Goal: Transaction & Acquisition: Purchase product/service

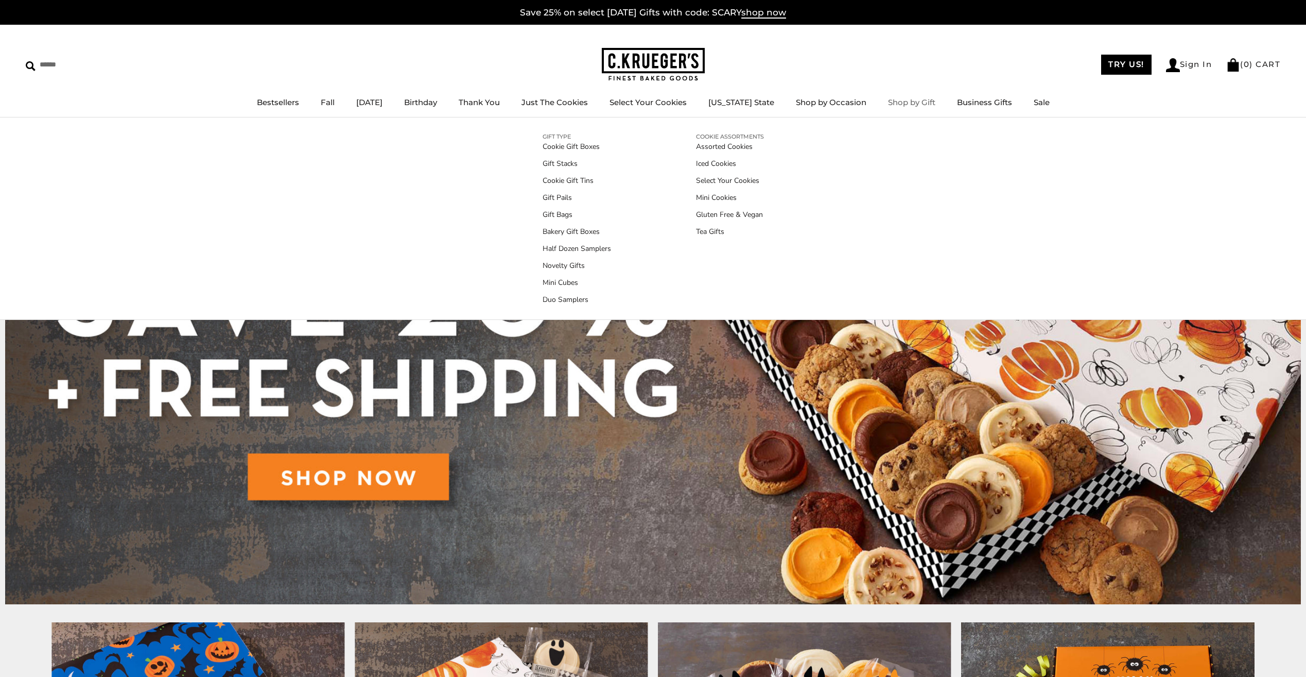
click at [895, 101] on link "Shop by Gift" at bounding box center [911, 102] width 47 height 10
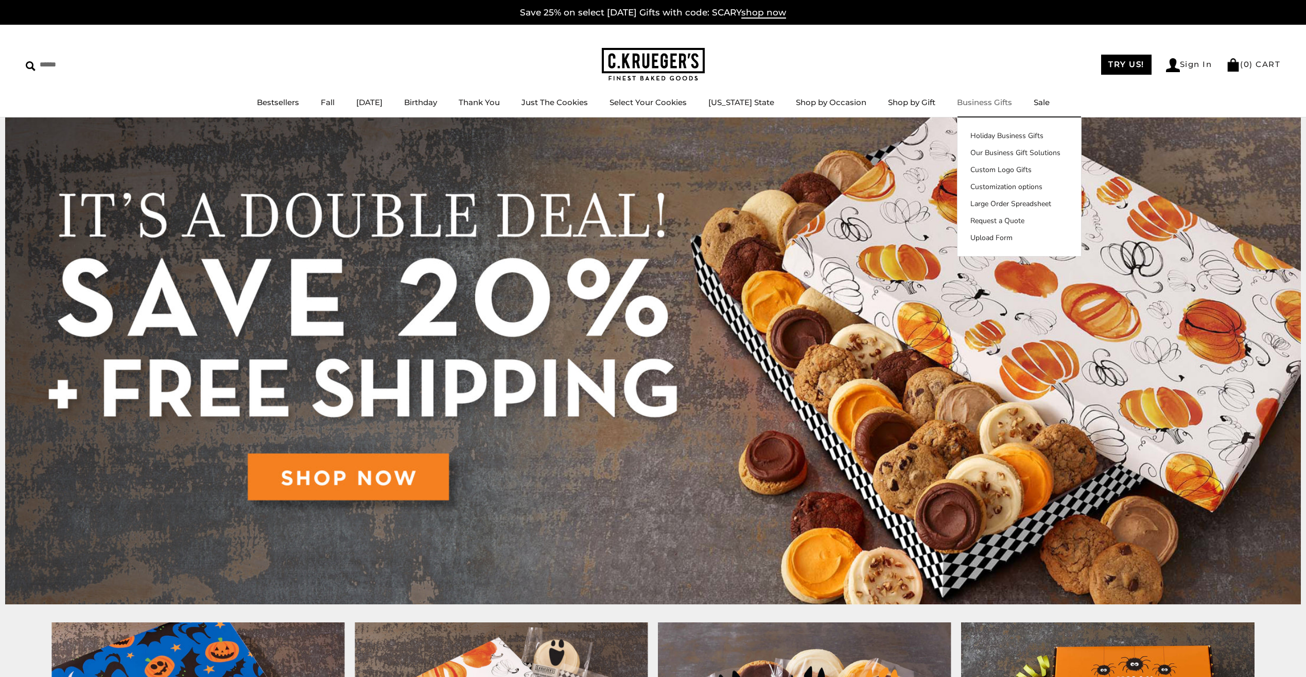
click at [970, 105] on link "Business Gifts" at bounding box center [984, 102] width 55 height 10
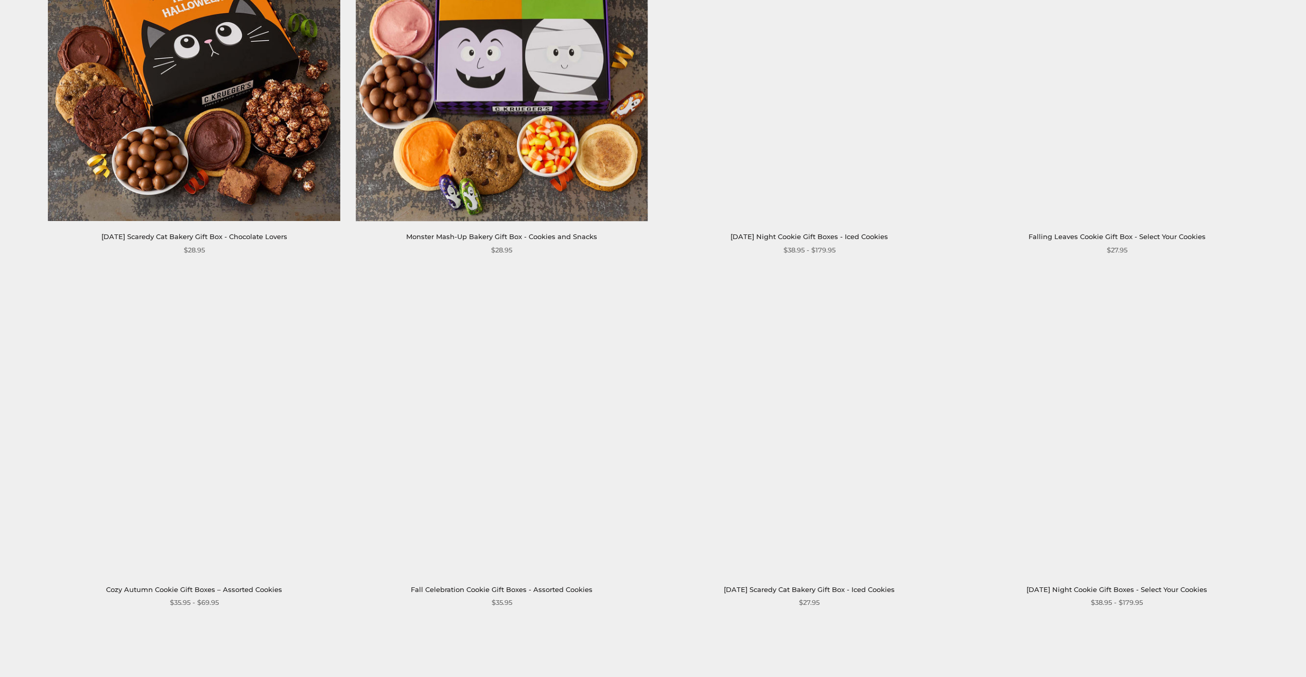
scroll to position [1339, 0]
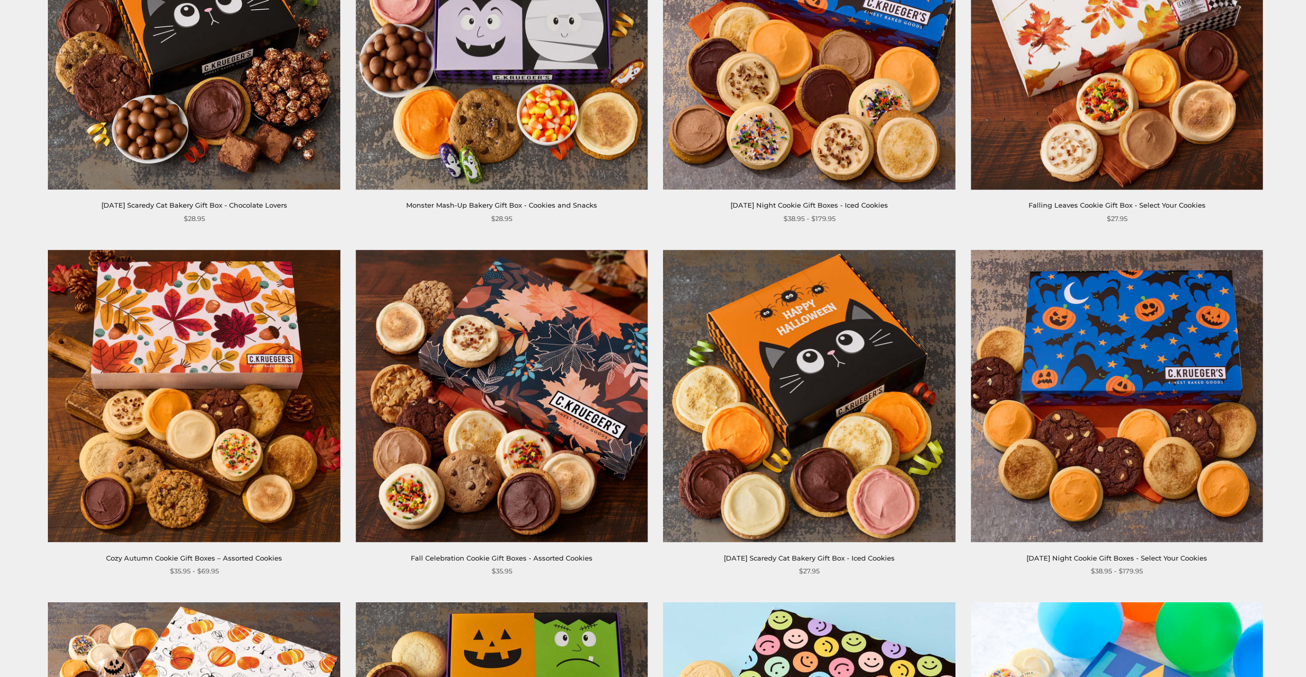
click at [471, 371] on img at bounding box center [502, 396] width 292 height 292
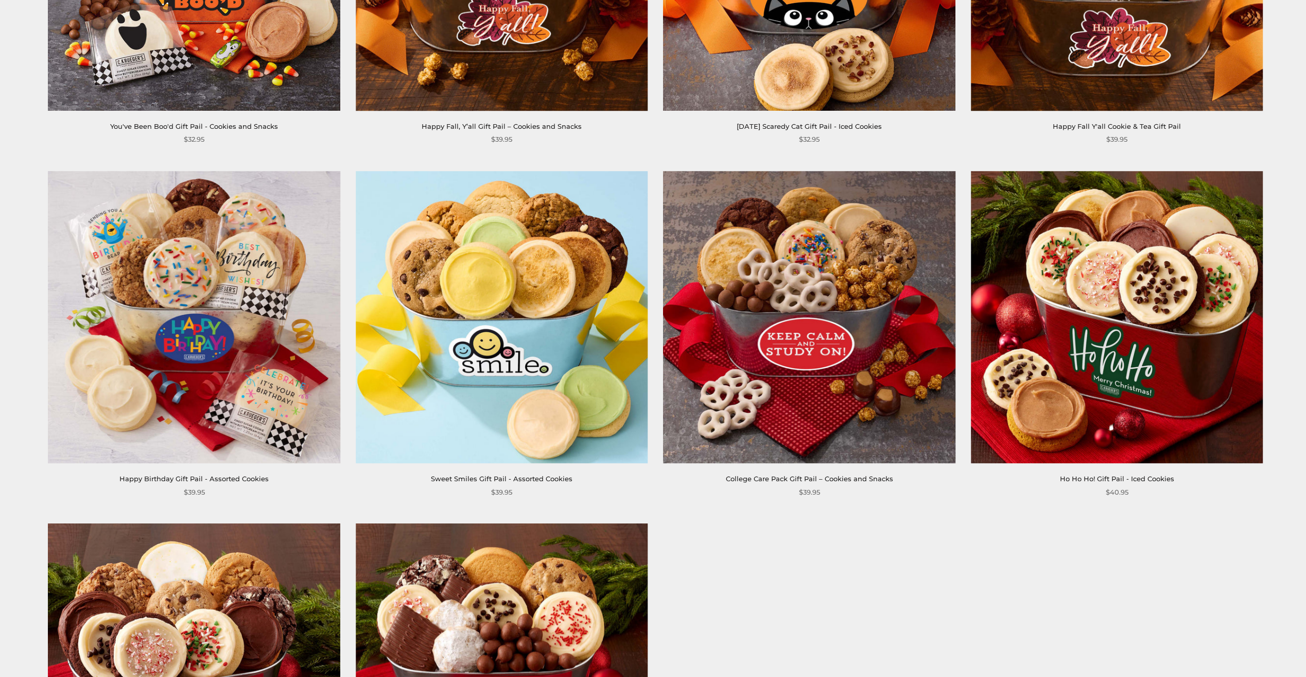
scroll to position [857, 0]
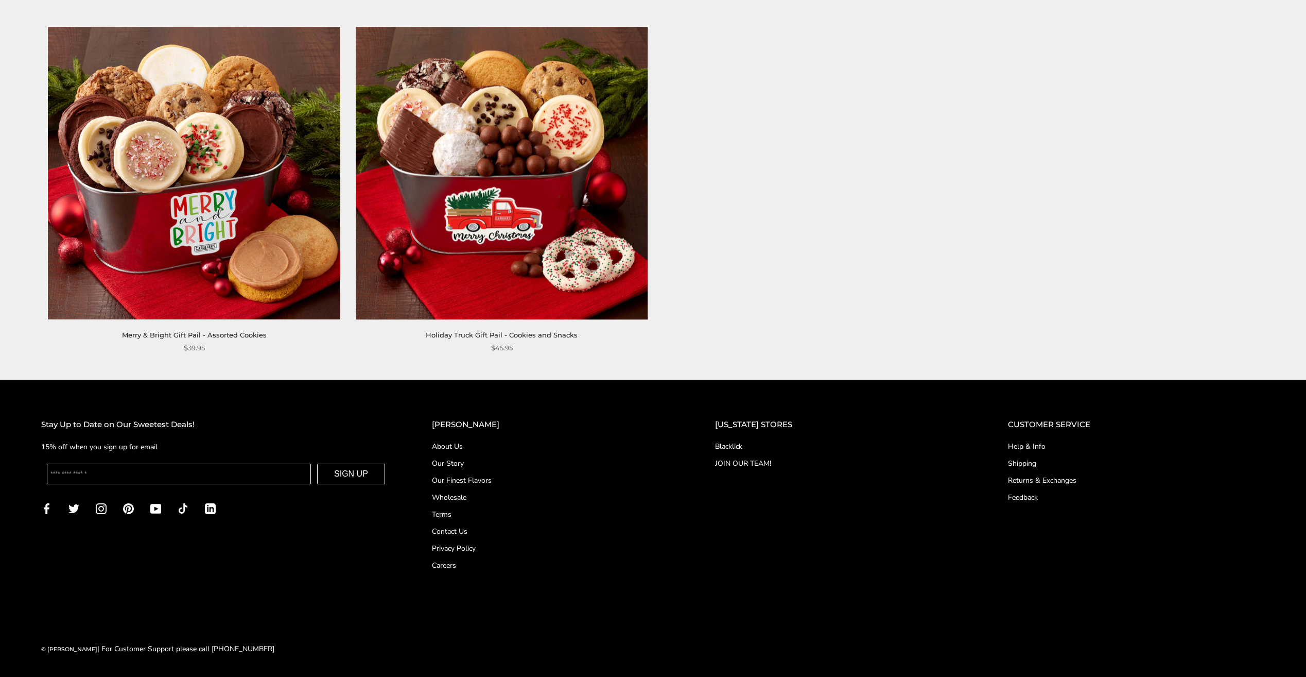
click at [1034, 445] on link "Help & Info" at bounding box center [1136, 446] width 257 height 11
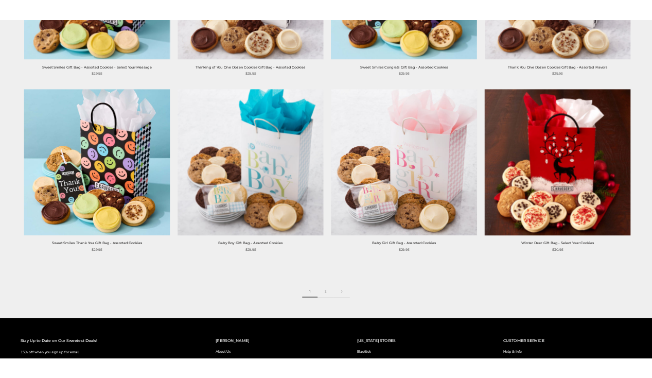
scroll to position [1447, 0]
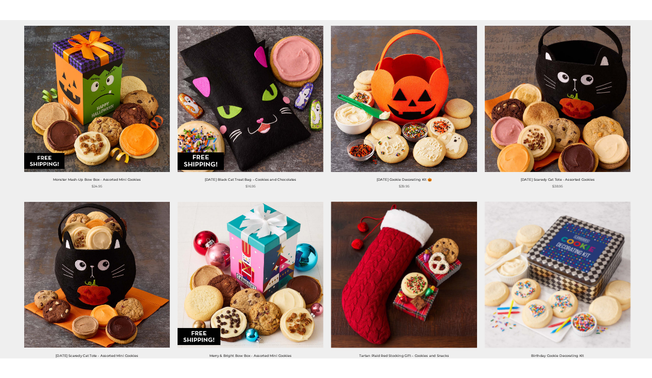
scroll to position [978, 0]
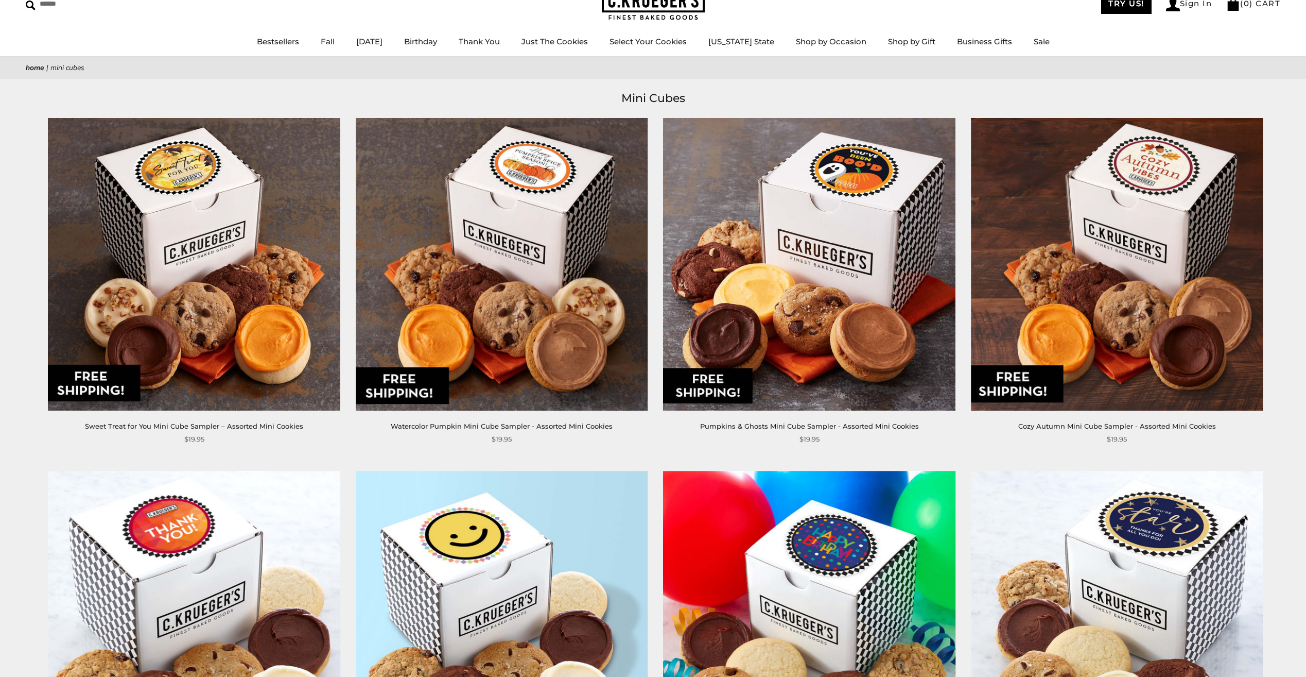
scroll to position [59, 0]
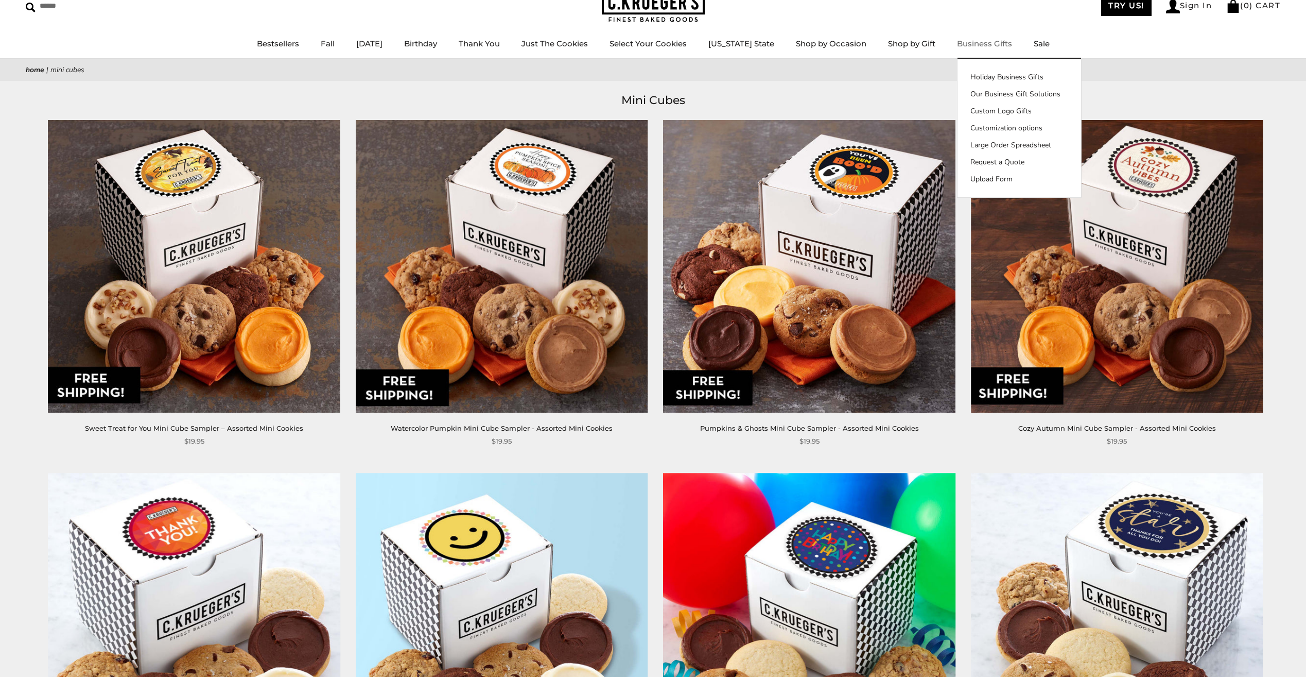
click at [986, 43] on link "Business Gifts" at bounding box center [984, 44] width 55 height 10
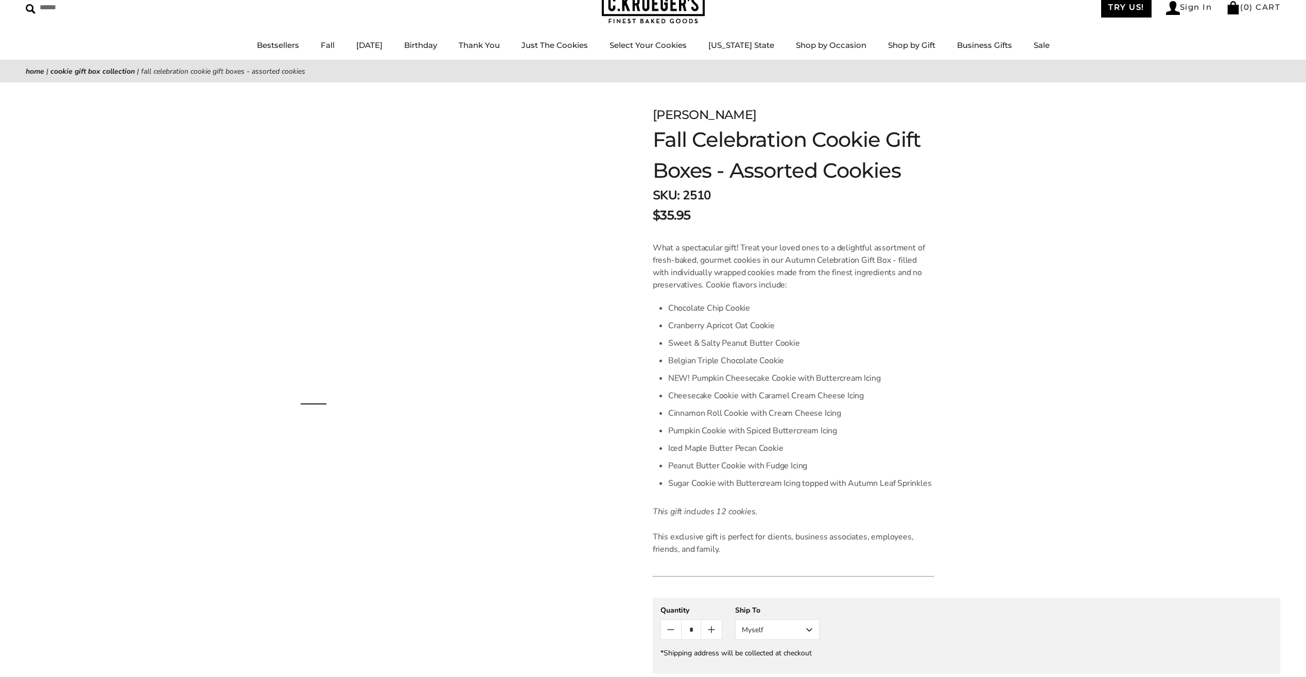
scroll to position [154, 0]
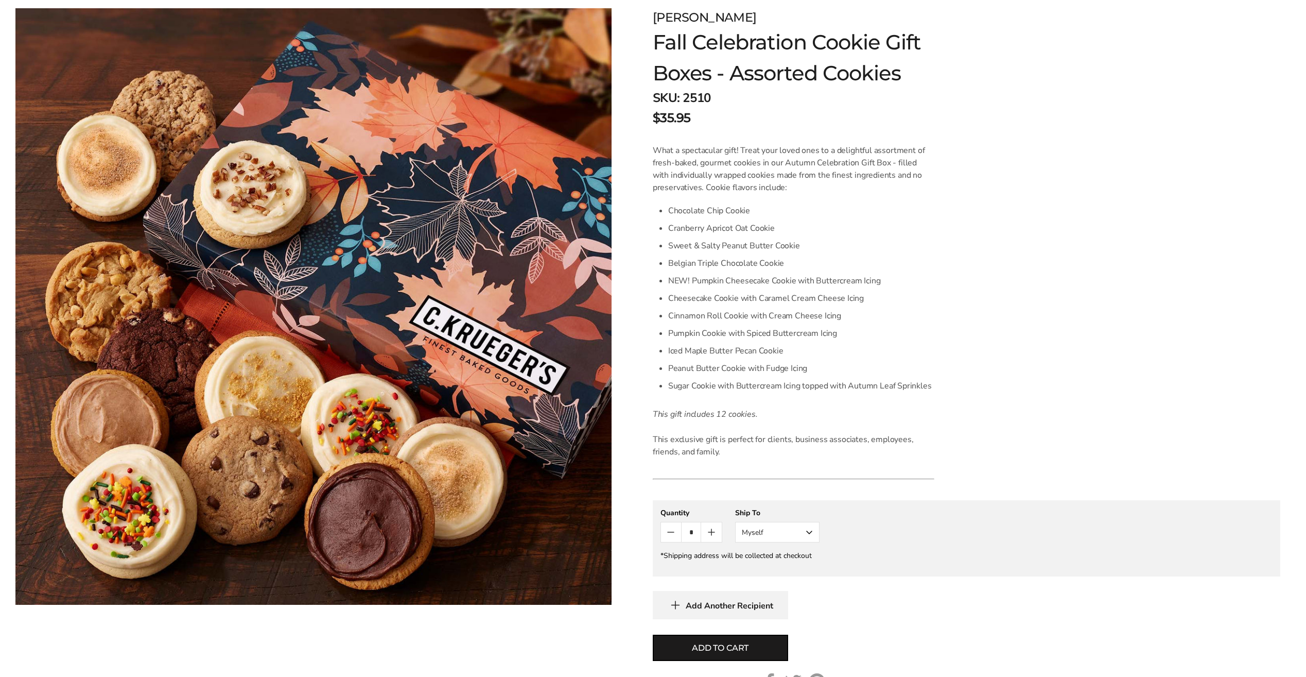
click at [708, 532] on icon "Count plus" at bounding box center [711, 532] width 6 height 0
drag, startPoint x: 685, startPoint y: 531, endPoint x: 696, endPoint y: 531, distance: 11.3
click at [685, 531] on input "*" at bounding box center [691, 532] width 20 height 20
click at [697, 531] on input "*" at bounding box center [691, 532] width 20 height 20
drag, startPoint x: 691, startPoint y: 531, endPoint x: 686, endPoint y: 531, distance: 5.7
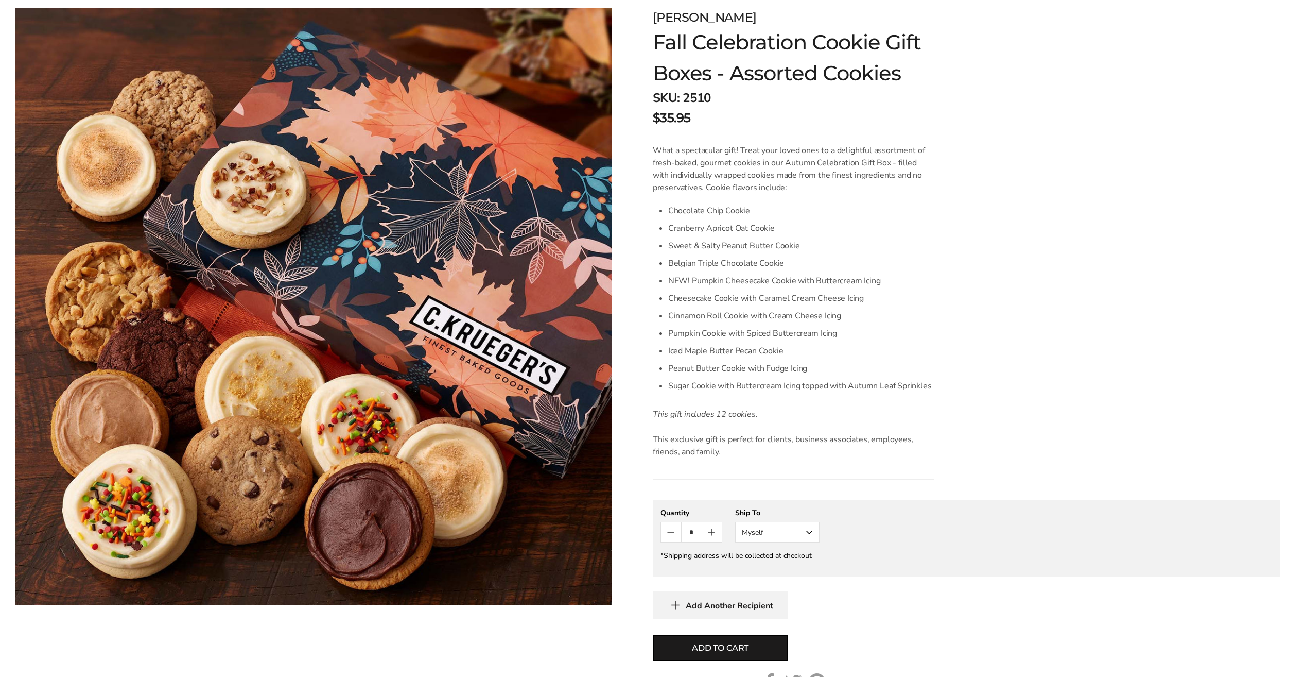
click at [684, 531] on input "*" at bounding box center [691, 532] width 20 height 20
type input "**"
click at [732, 379] on li "Sugar Cookie with Buttercream Icing topped with Autumn Leaf Sprinkles" at bounding box center [801, 386] width 266 height 18
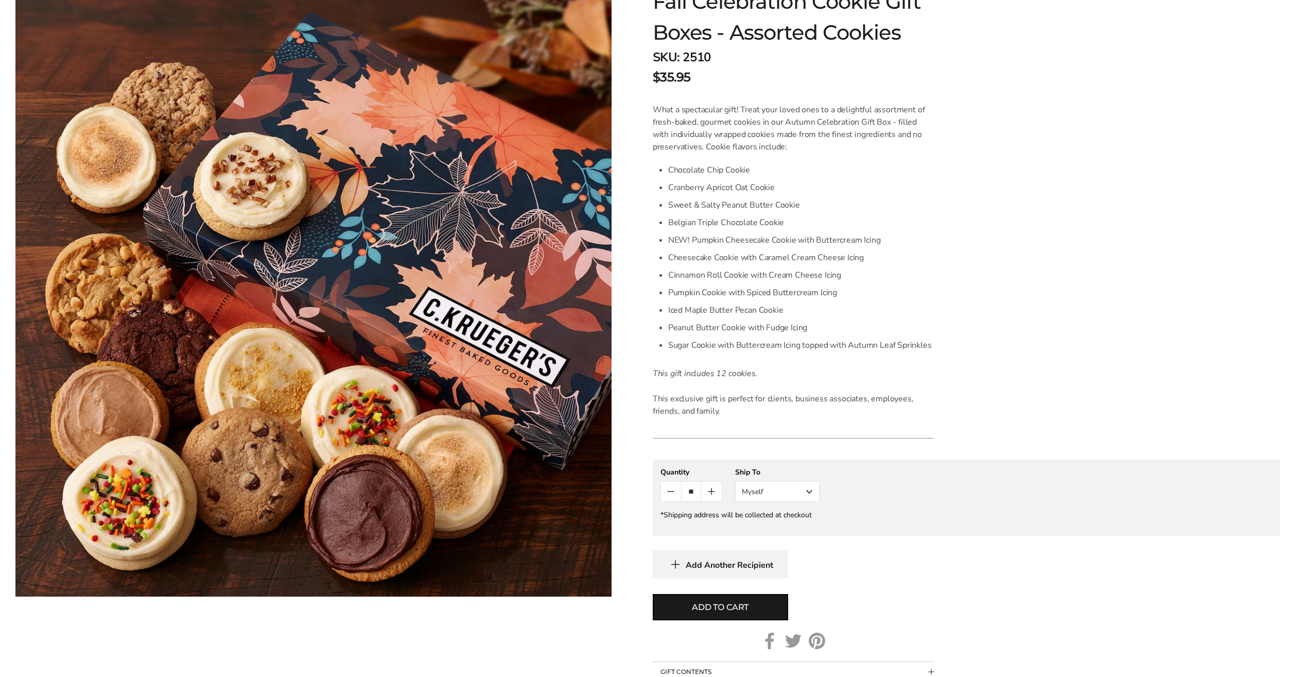
scroll to position [198, 0]
click at [806, 486] on button "Myself" at bounding box center [777, 488] width 84 height 21
click at [790, 394] on p "This exclusive gift is perfect for clients, business associates, employees, fri…" at bounding box center [794, 401] width 282 height 25
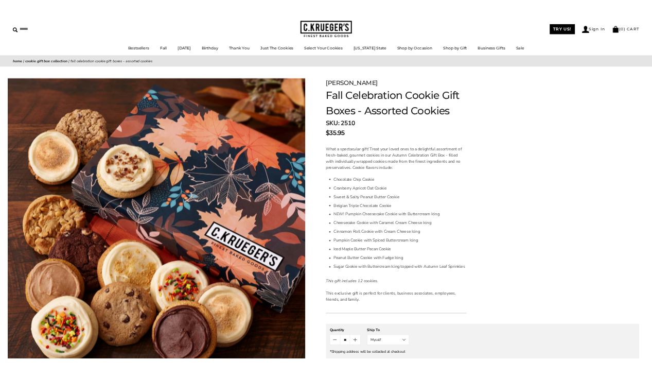
scroll to position [0, 0]
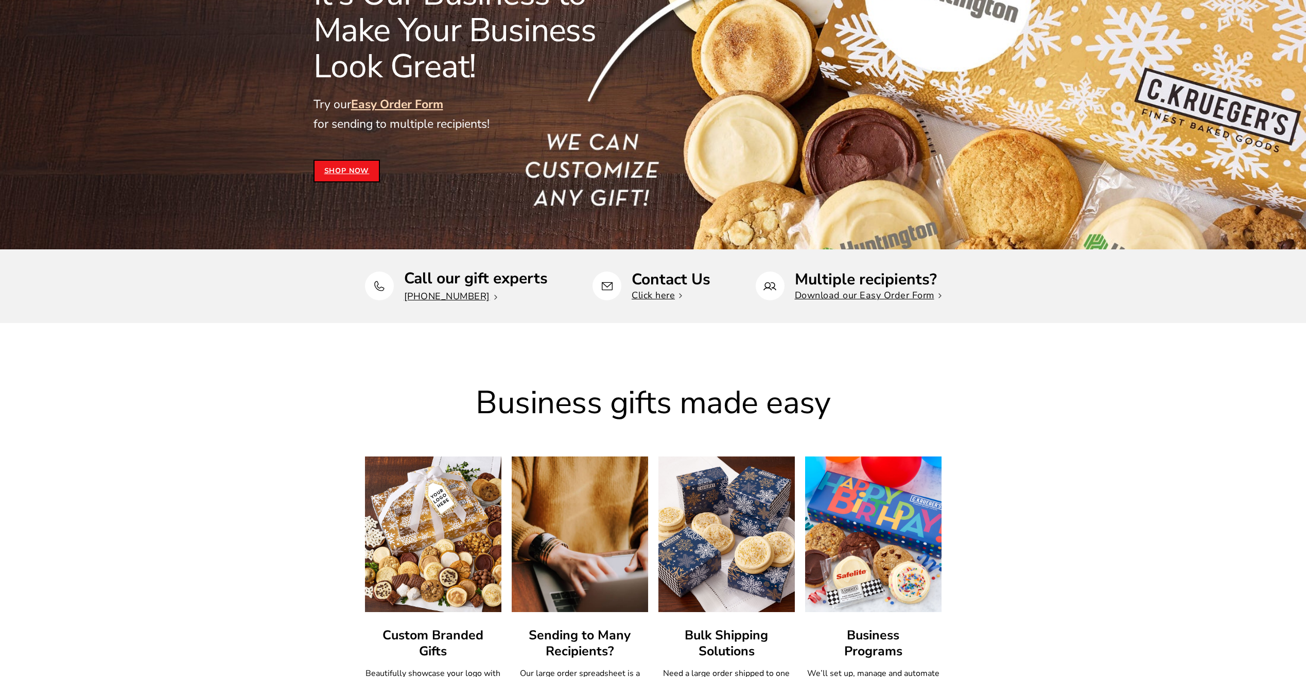
scroll to position [257, 0]
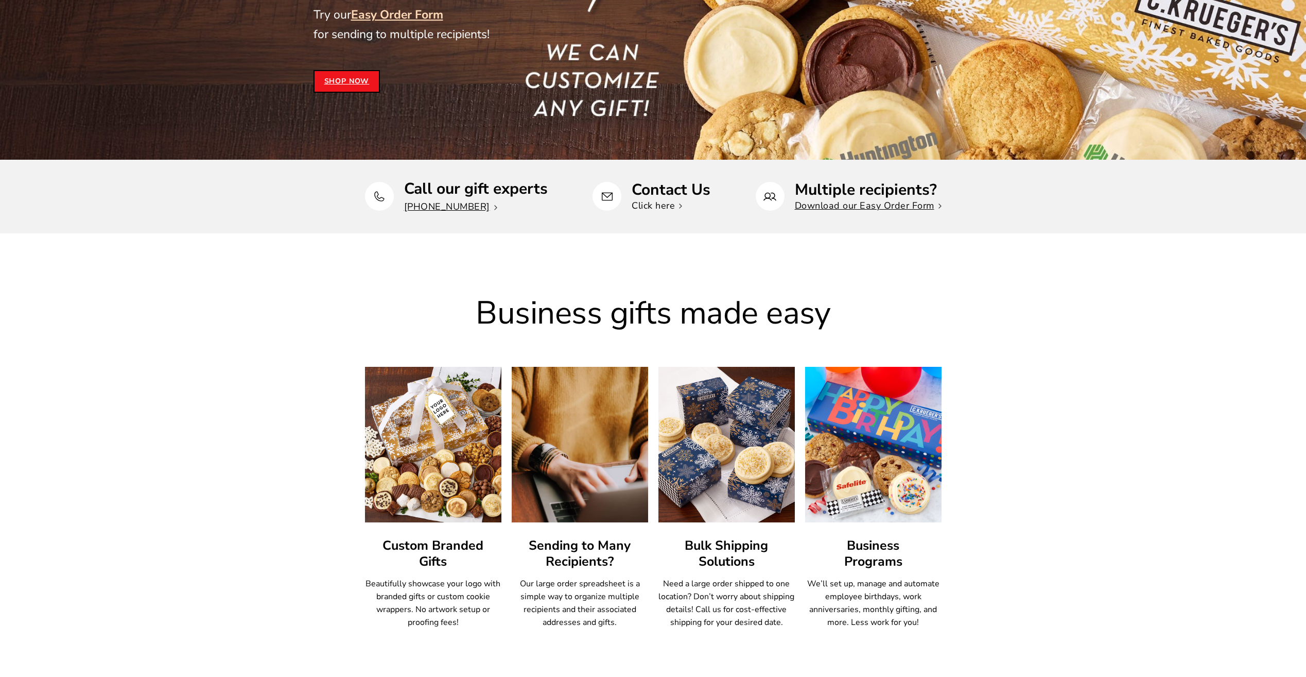
click at [663, 204] on link "Click here" at bounding box center [657, 205] width 50 height 12
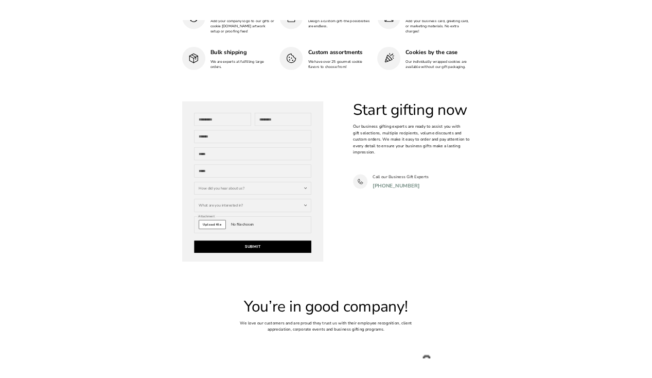
scroll to position [3130, 0]
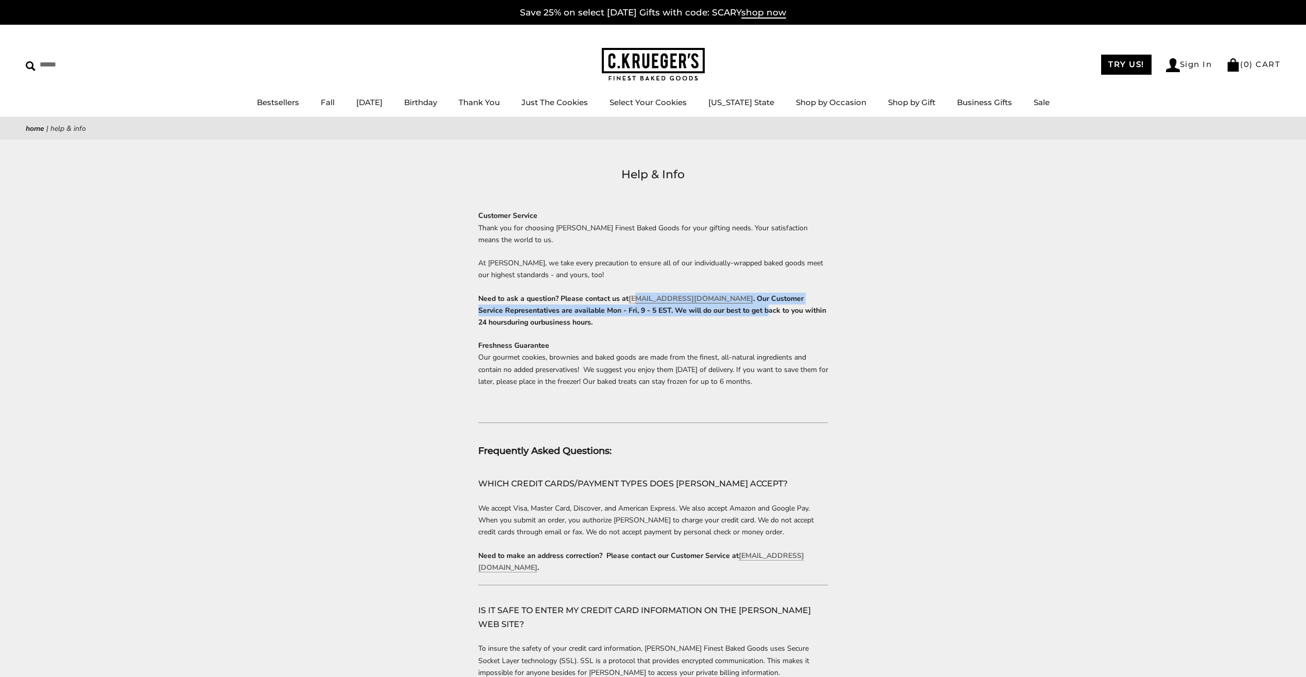
drag, startPoint x: 741, startPoint y: 305, endPoint x: 638, endPoint y: 292, distance: 103.7
click at [638, 292] on p "Need to ask a question? Please contact us at [EMAIL_ADDRESS][DOMAIN_NAME] . Our…" at bounding box center [653, 310] width 350 height 36
drag, startPoint x: 638, startPoint y: 292, endPoint x: 593, endPoint y: 306, distance: 46.8
click at [593, 306] on span "[EMAIL_ADDRESS][DOMAIN_NAME] . Our Customer Service Representatives are availab…" at bounding box center [652, 309] width 348 height 33
drag, startPoint x: 627, startPoint y: 298, endPoint x: 739, endPoint y: 298, distance: 111.7
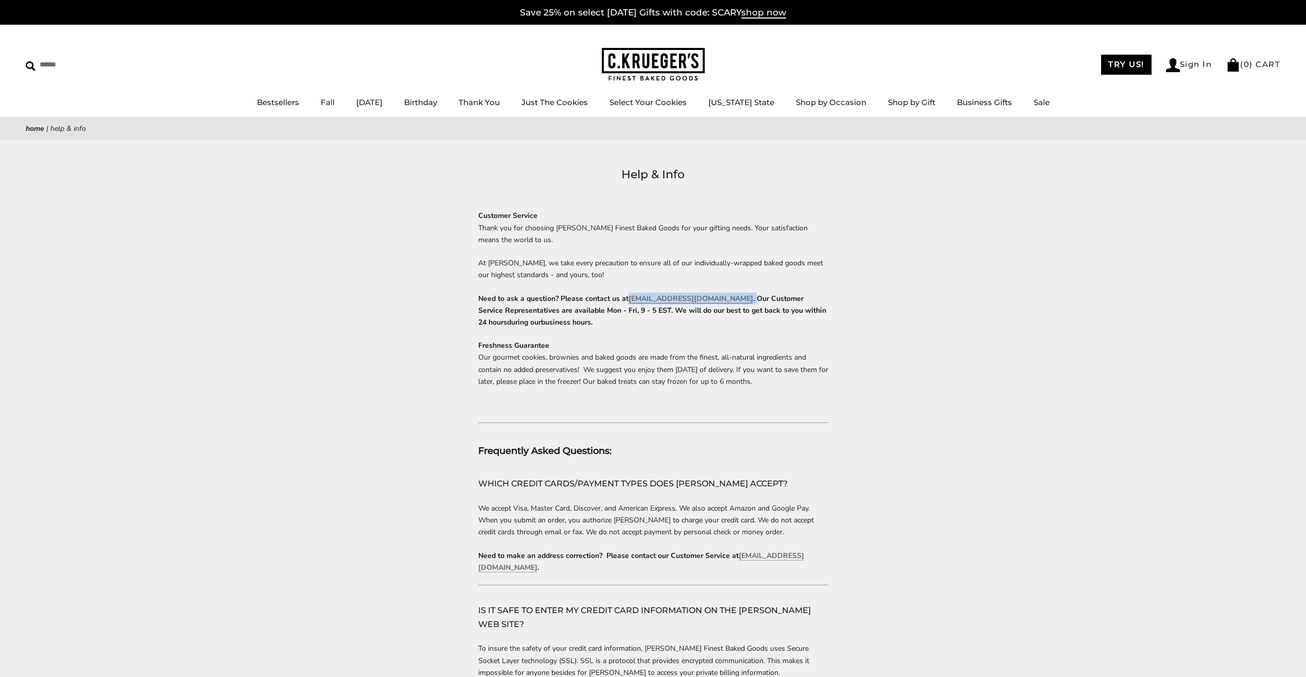
click at [739, 298] on strong "Need to ask a question? Please contact us at [EMAIL_ADDRESS][DOMAIN_NAME] . Our…" at bounding box center [652, 309] width 348 height 33
copy strong "[EMAIL_ADDRESS][DOMAIN_NAME] ."
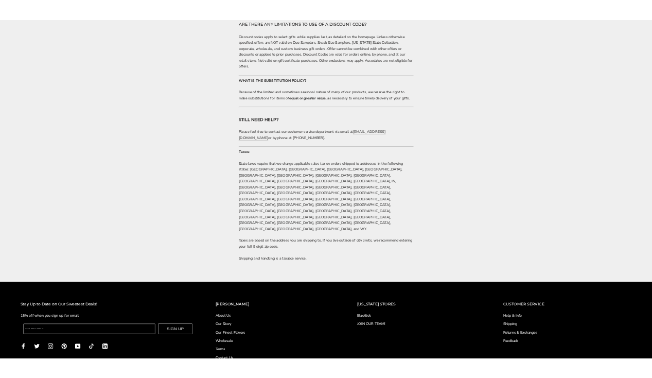
scroll to position [1955, 0]
